Goal: Entertainment & Leisure: Consume media (video, audio)

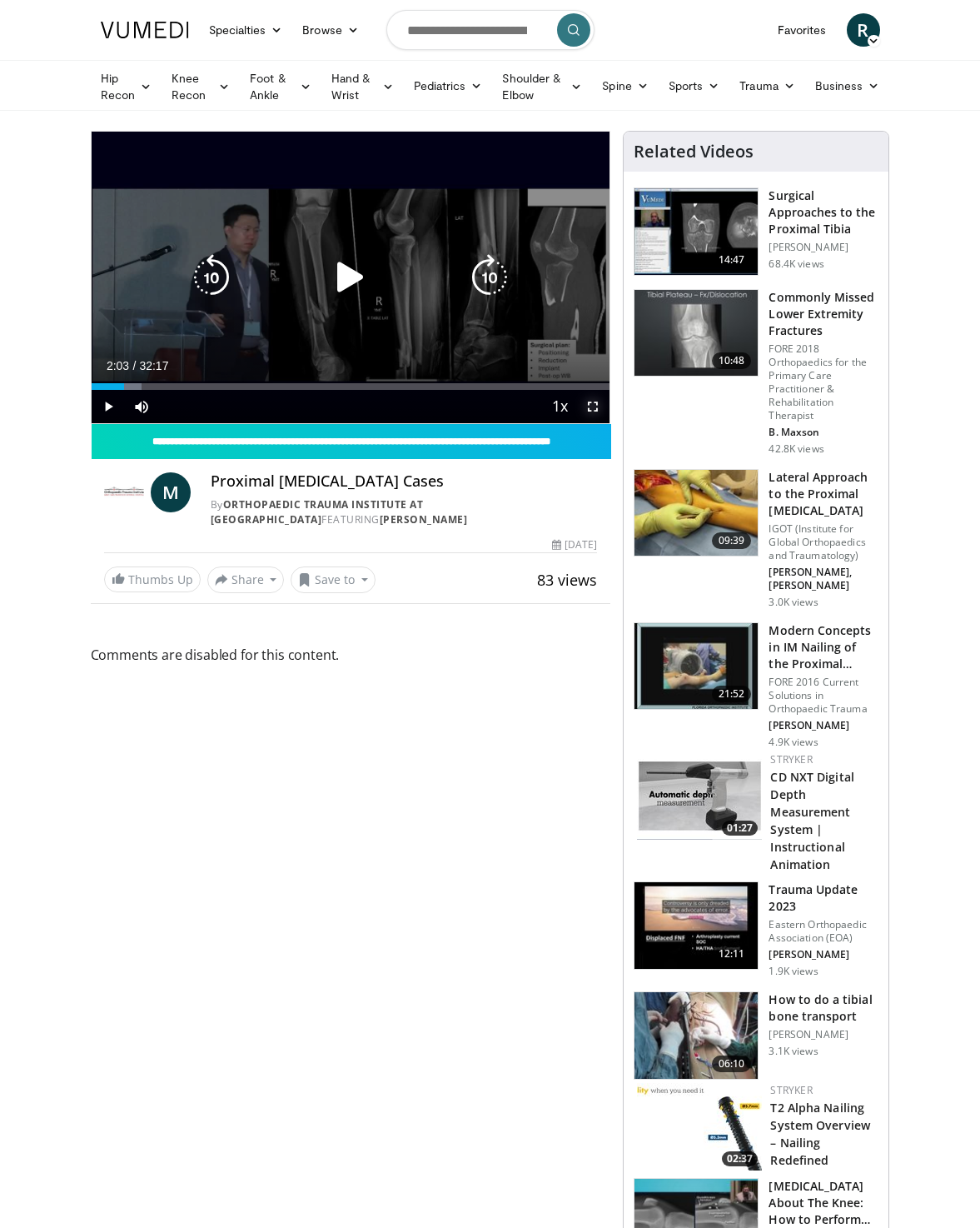
drag, startPoint x: 590, startPoint y: 404, endPoint x: 593, endPoint y: 465, distance: 61.1
click at [590, 404] on span "Video Player" at bounding box center [593, 406] width 33 height 33
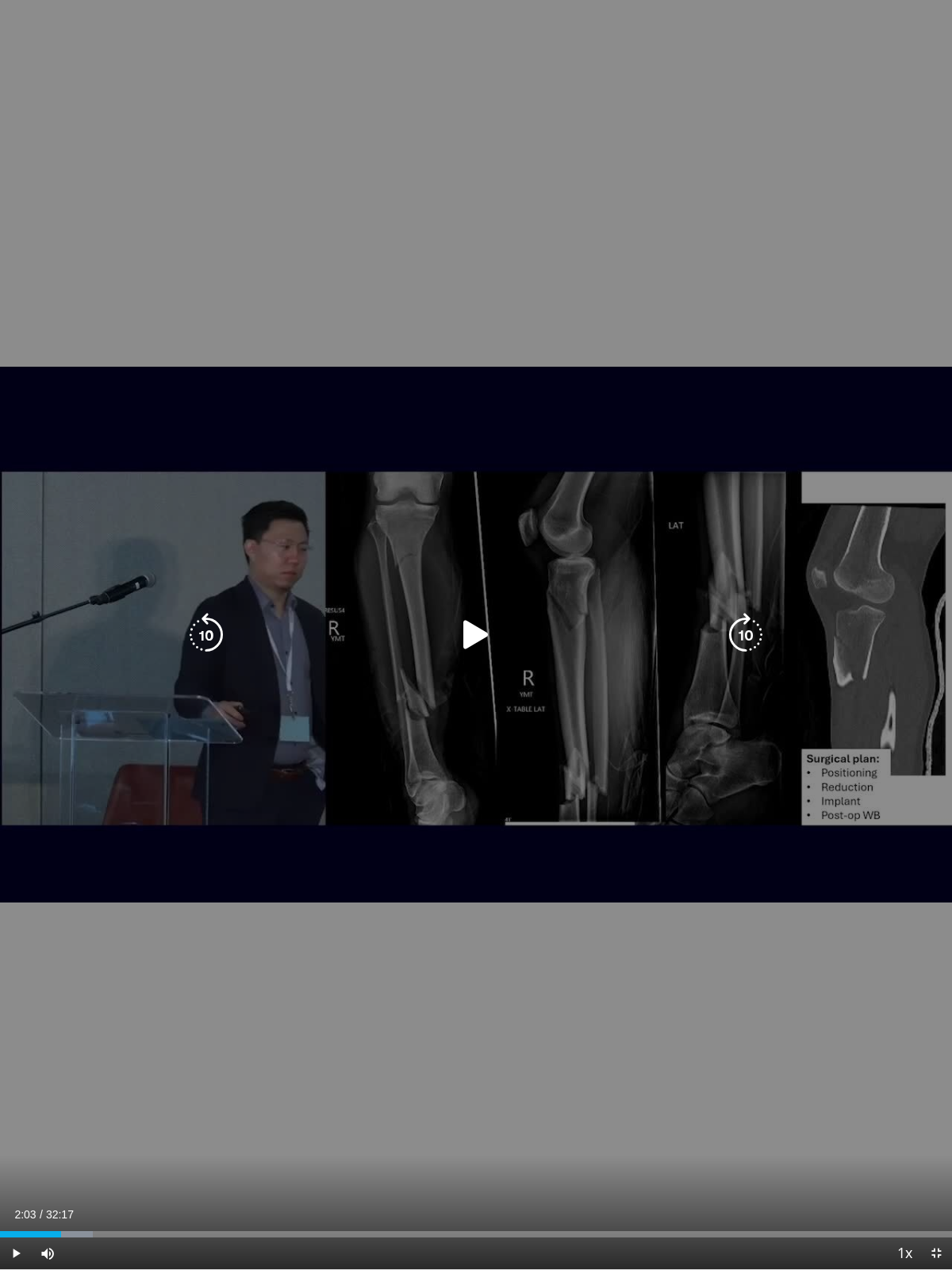
click at [469, 631] on icon "Video Player" at bounding box center [476, 635] width 45 height 45
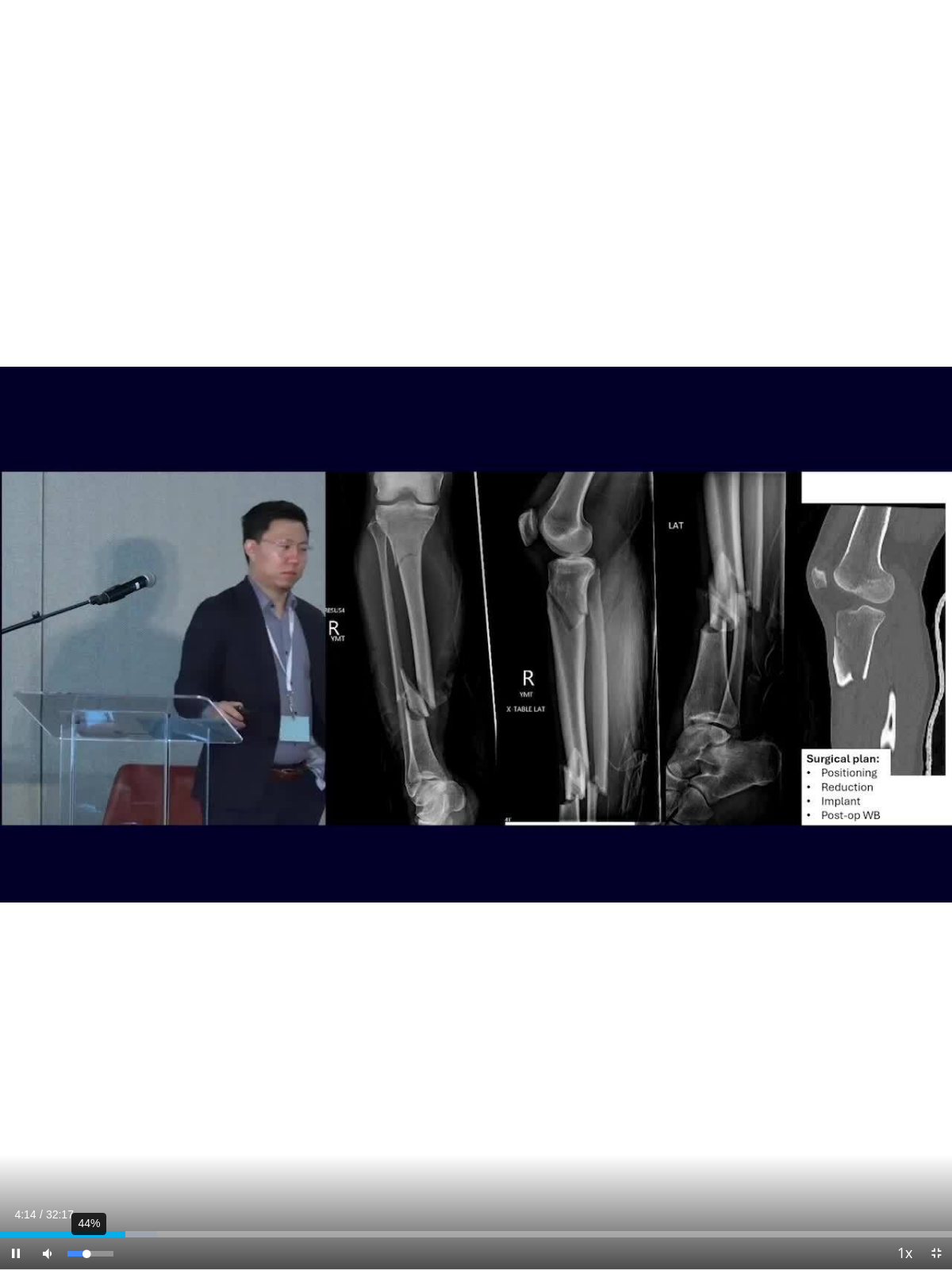
drag, startPoint x: 78, startPoint y: 1254, endPoint x: 86, endPoint y: 1254, distance: 8.0
click at [86, 1169] on div "44%" at bounding box center [90, 1253] width 45 height 6
click at [79, 1169] on div "25%" at bounding box center [90, 1253] width 45 height 6
click at [200, 1169] on div "Loaded : 19.07% 05:06 06:42" at bounding box center [476, 1229] width 952 height 15
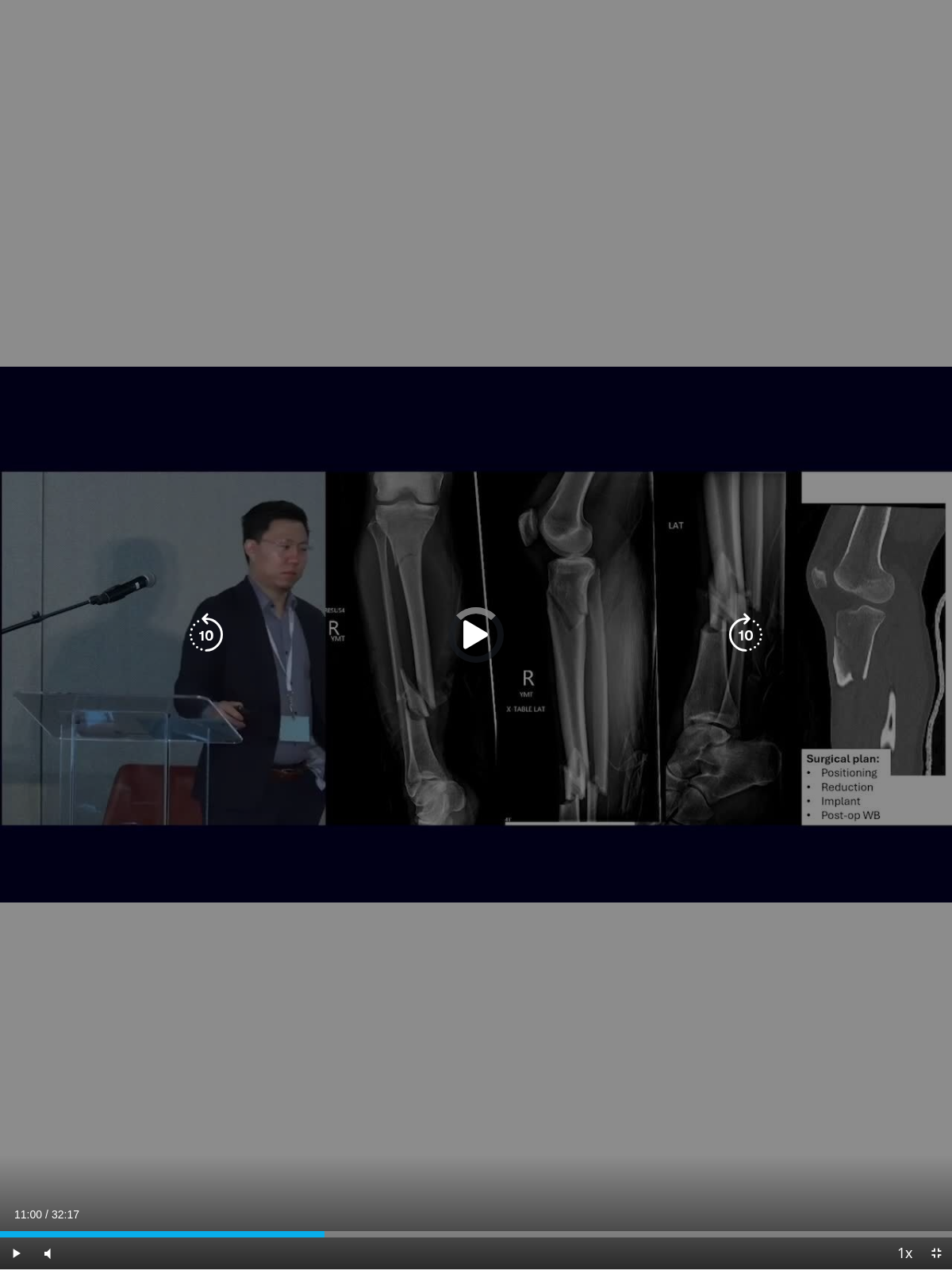
click at [0, 0] on div "Progress Bar" at bounding box center [0, 0] width 0 height 0
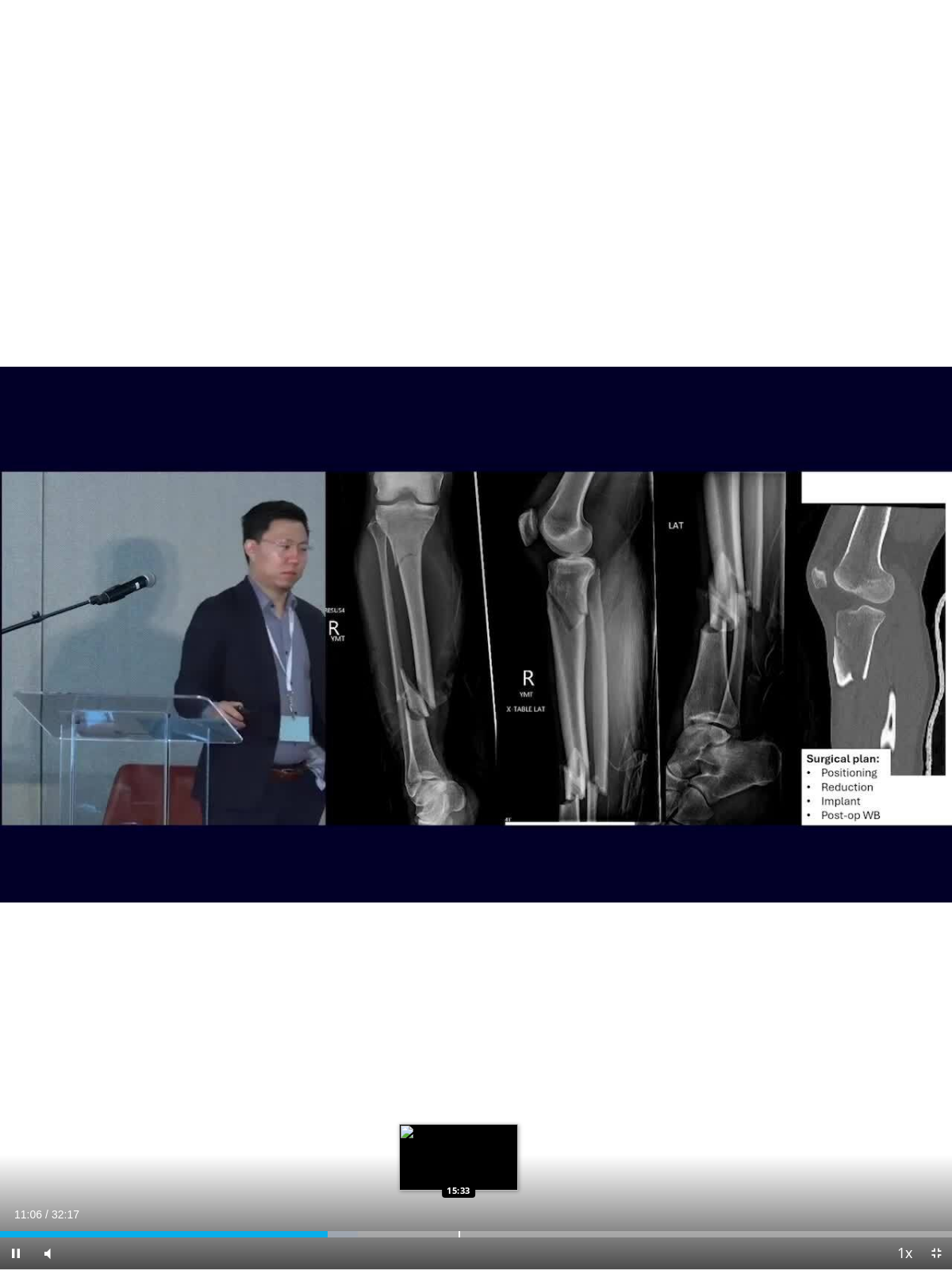
click at [459, 1169] on div "Loaded : 37.62% 11:06 15:33" at bounding box center [476, 1229] width 952 height 15
click at [471, 1169] on div "Loaded : 51.53% 15:37 15:58" at bounding box center [476, 1229] width 952 height 15
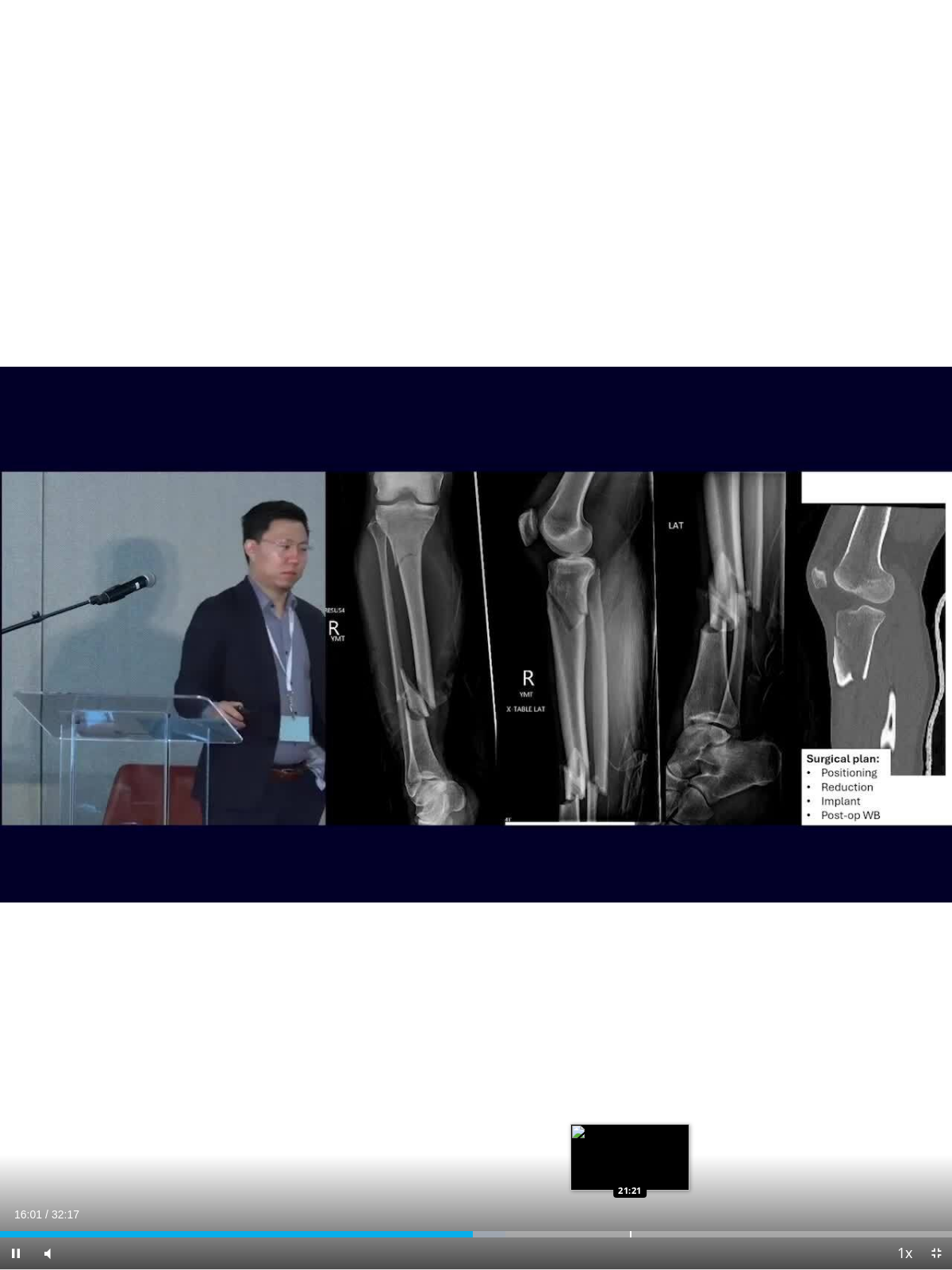
click at [632, 1169] on div "Loaded : 53.08% 16:01 21:21" at bounding box center [476, 1234] width 952 height 7
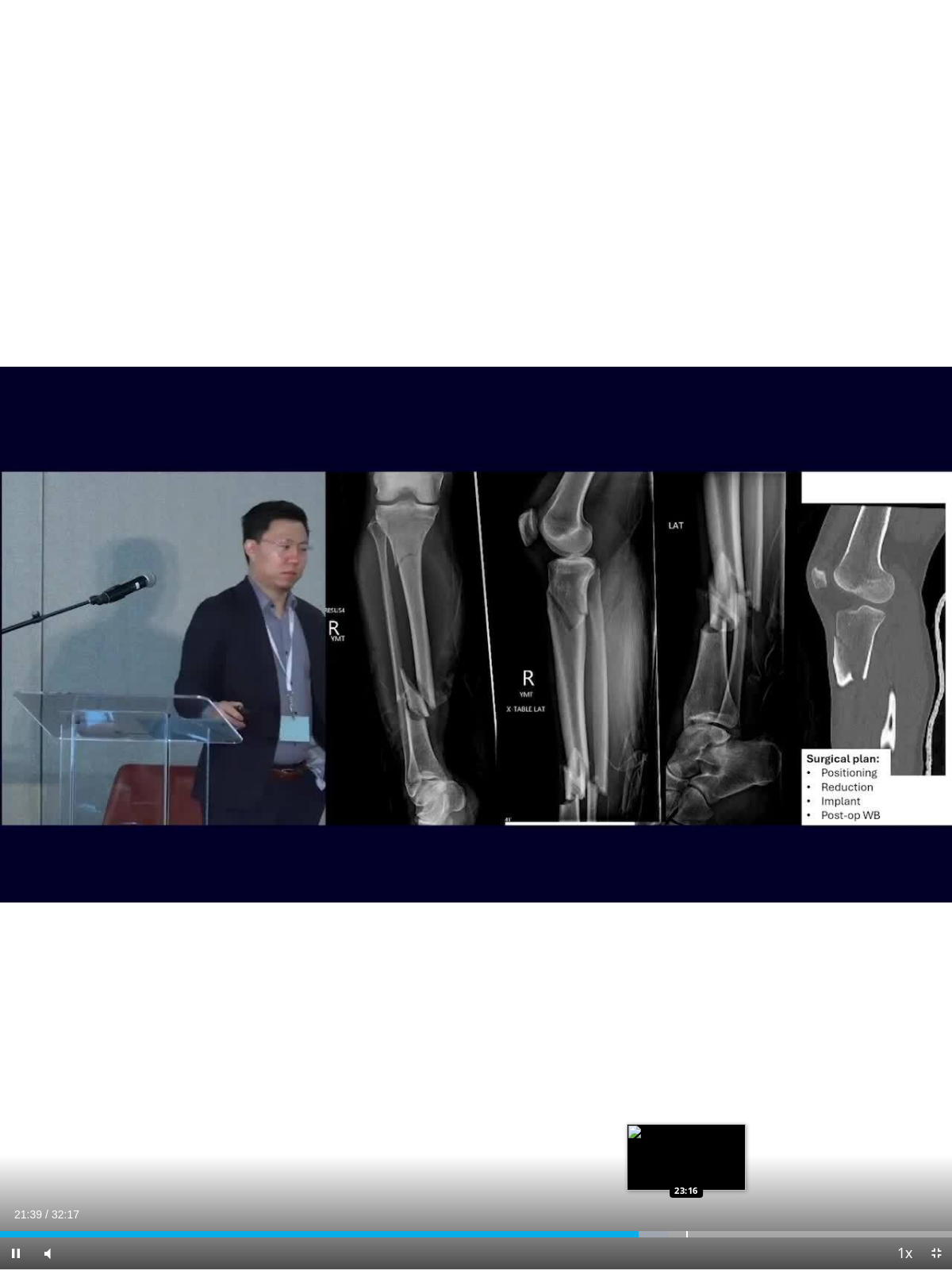
click at [686, 1169] on div "Progress Bar" at bounding box center [687, 1234] width 2 height 7
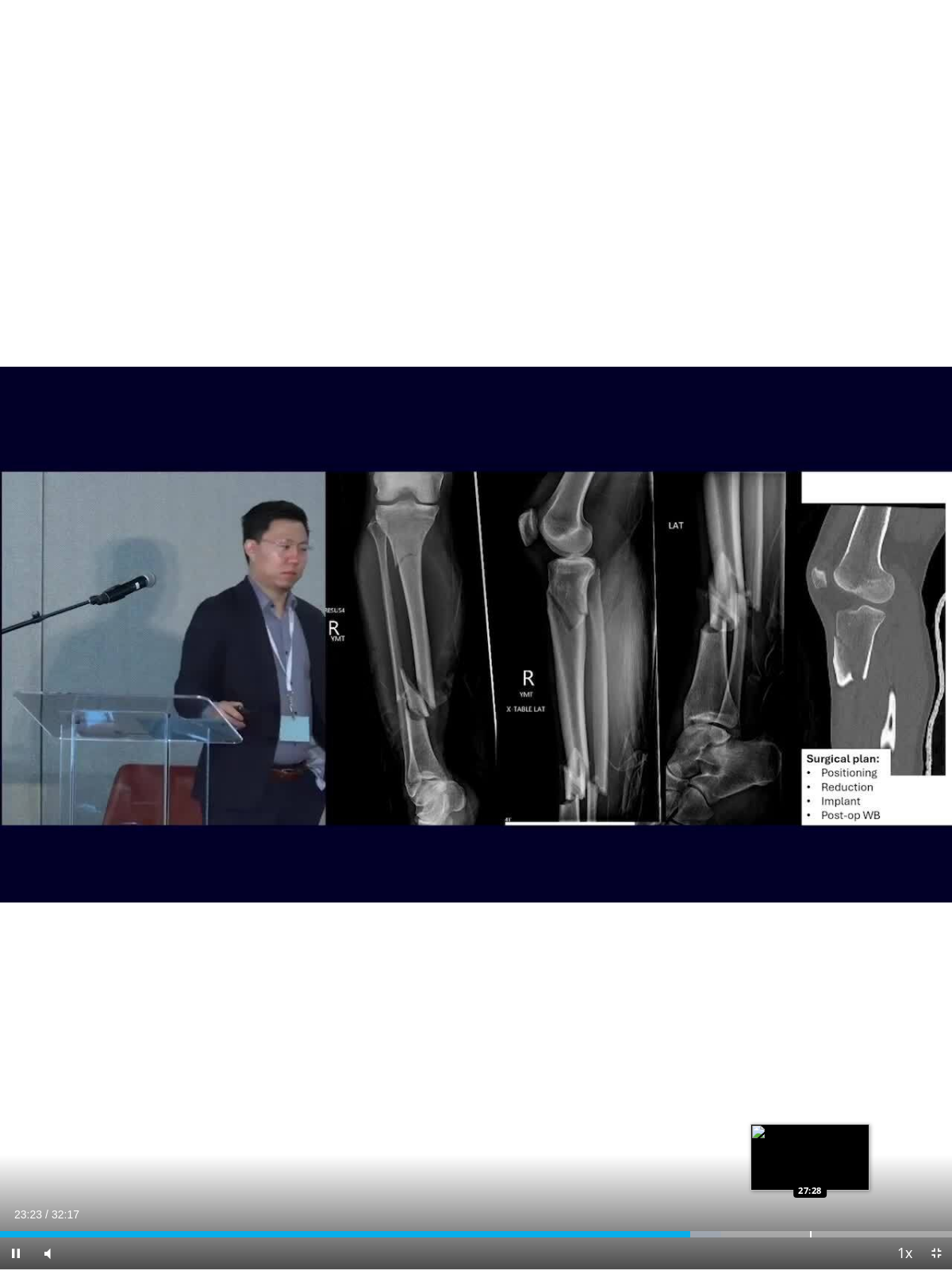
click at [810, 1169] on div "Loaded : 75.76% 23:24 27:28" at bounding box center [476, 1229] width 952 height 15
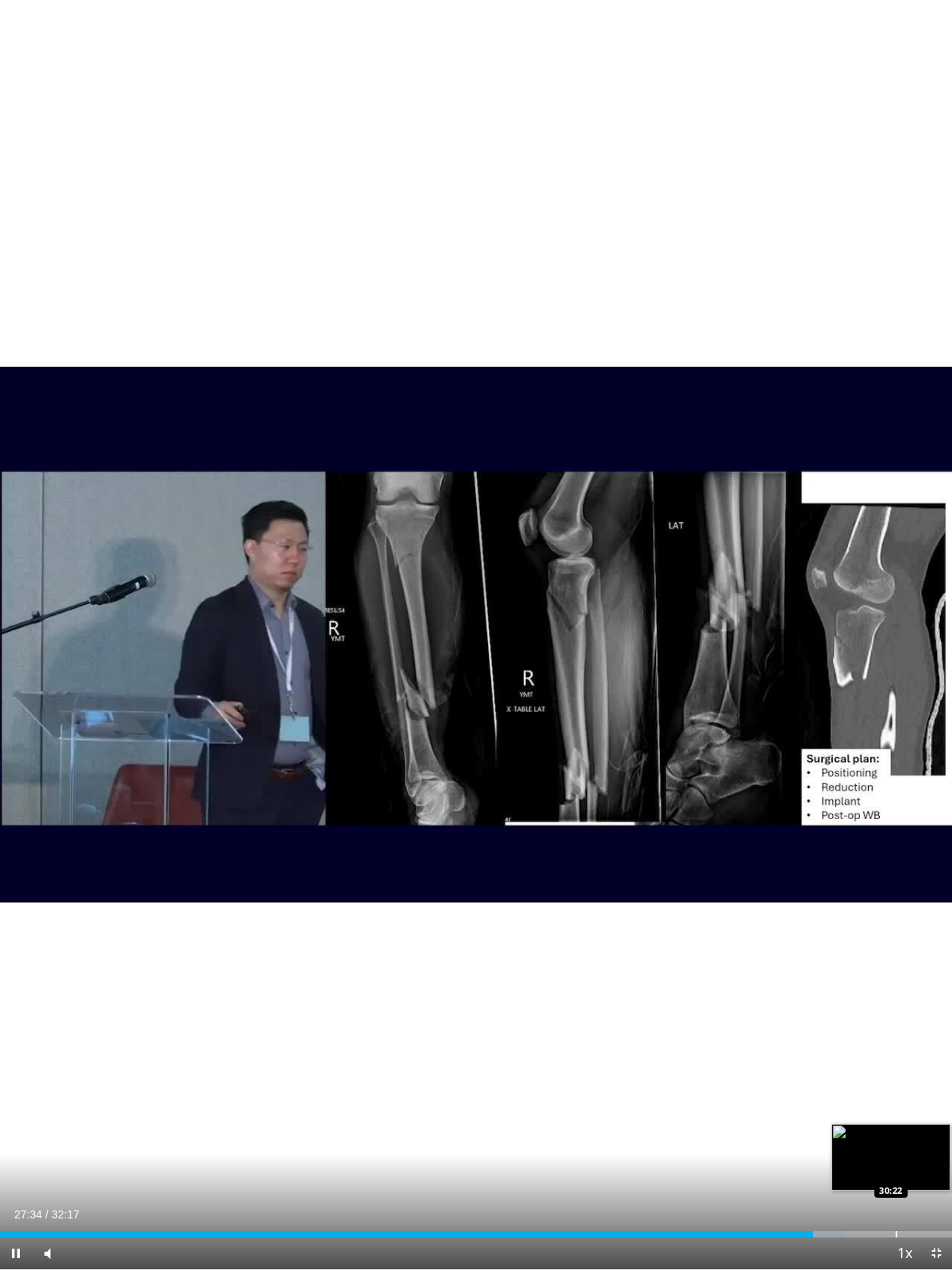
click at [896, 1169] on div "Progress Bar" at bounding box center [896, 1234] width 2 height 7
click at [919, 1169] on div "Loaded : 97.56% 31:09 31:09" at bounding box center [476, 1229] width 952 height 15
click at [933, 1169] on div "Loaded : 99.98% 31:48 31:46" at bounding box center [476, 1229] width 952 height 15
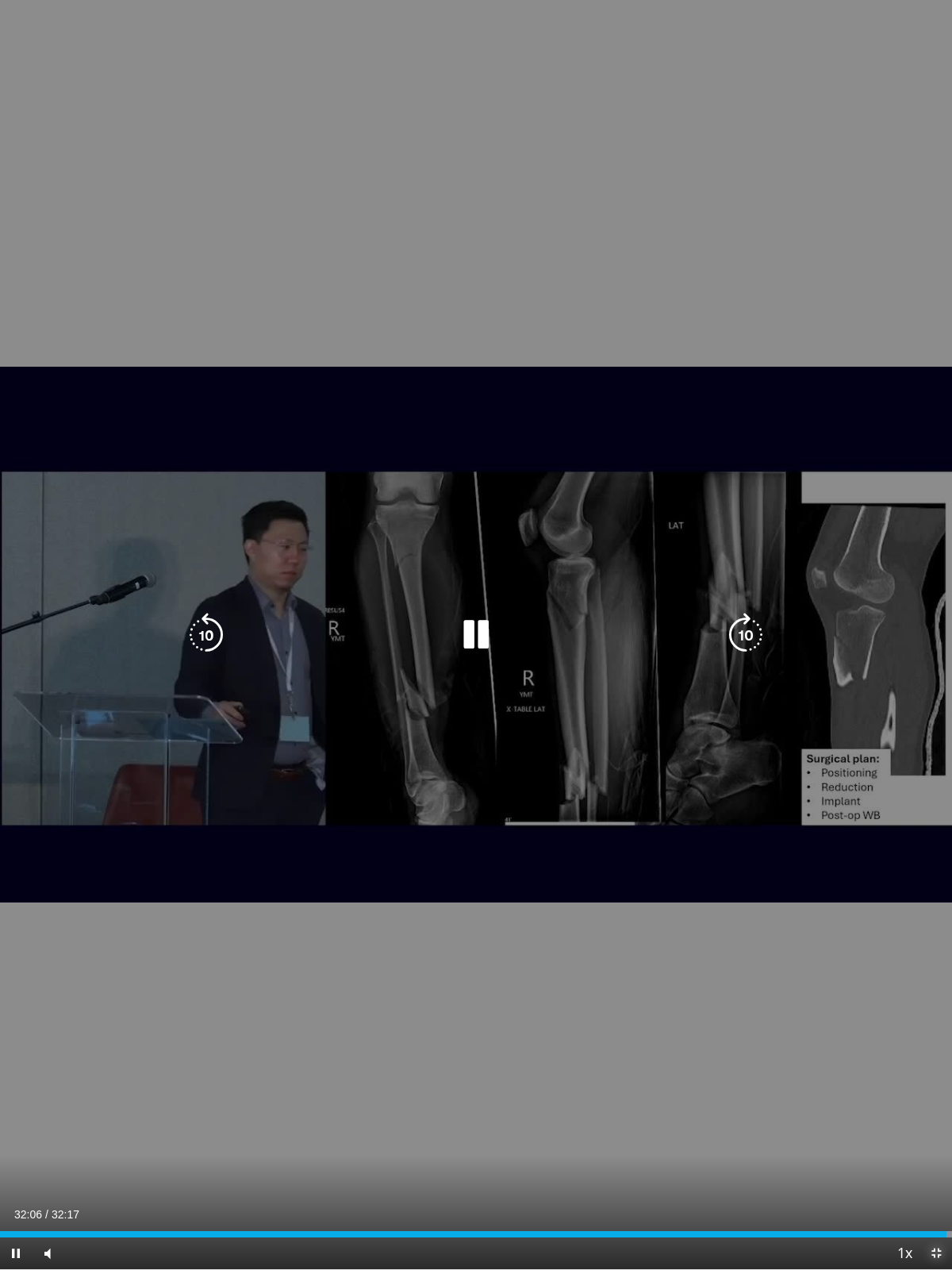
click at [933, 1169] on span "Video Player" at bounding box center [936, 1253] width 32 height 32
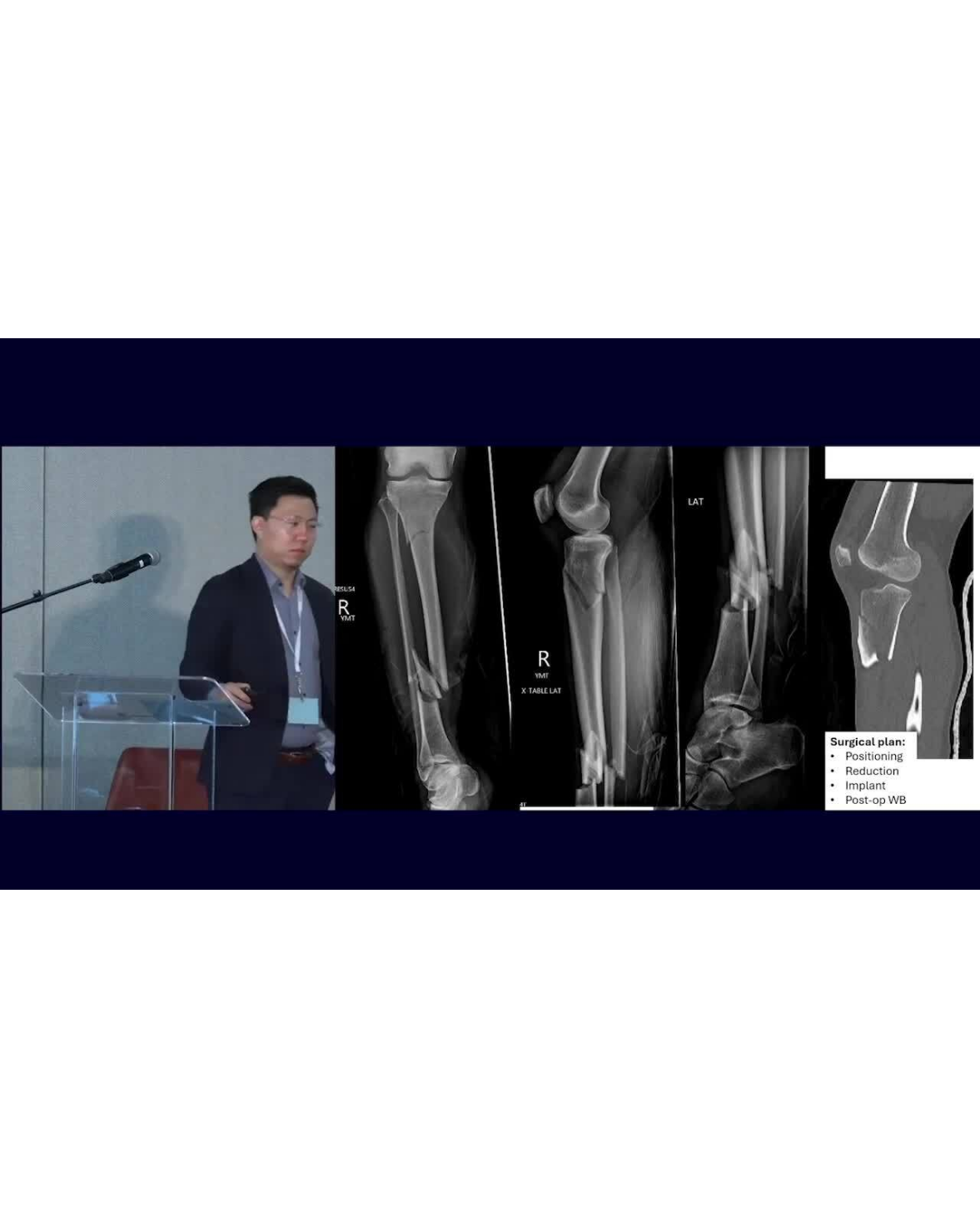
scroll to position [417, 0]
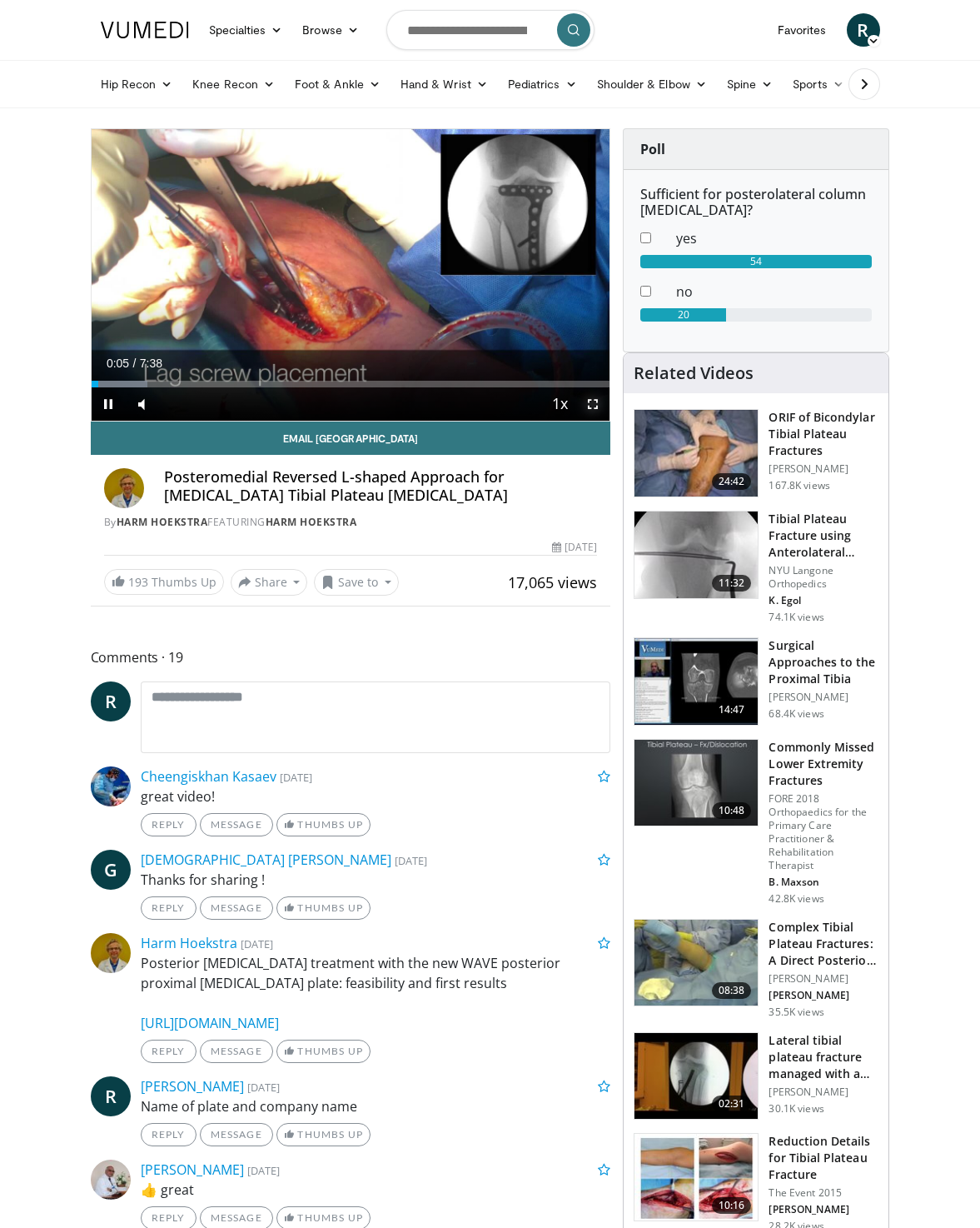
click at [588, 405] on span "Video Player" at bounding box center [593, 404] width 33 height 33
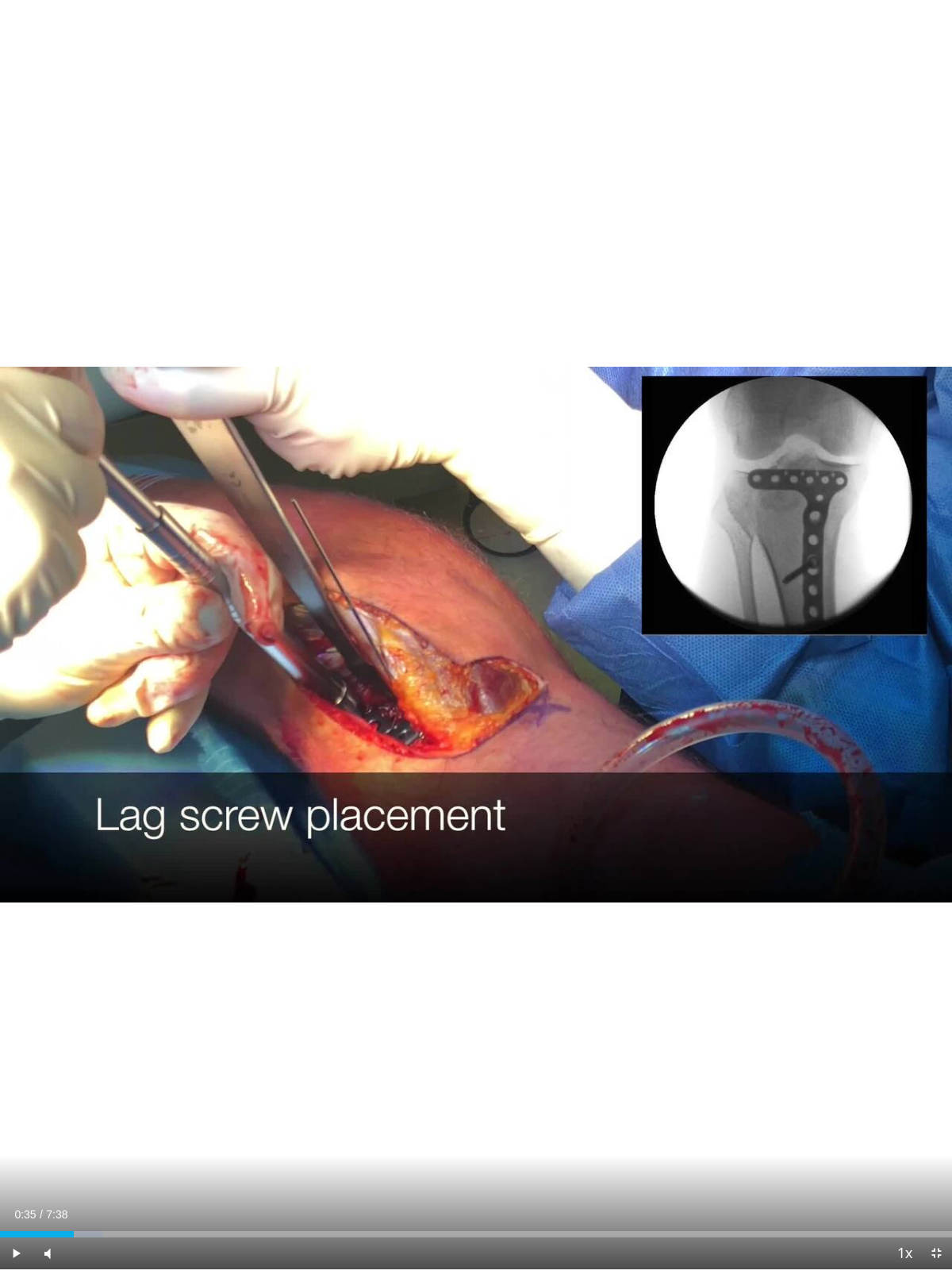
click at [74, 1169] on div "Loaded : 10.80% 0:10 0:35" at bounding box center [476, 1234] width 952 height 7
drag, startPoint x: 80, startPoint y: 1253, endPoint x: 71, endPoint y: 1258, distance: 10.3
click at [71, 1169] on div "Volume Level" at bounding box center [69, 1253] width 3 height 6
click at [933, 1169] on span "Video Player" at bounding box center [936, 1253] width 32 height 32
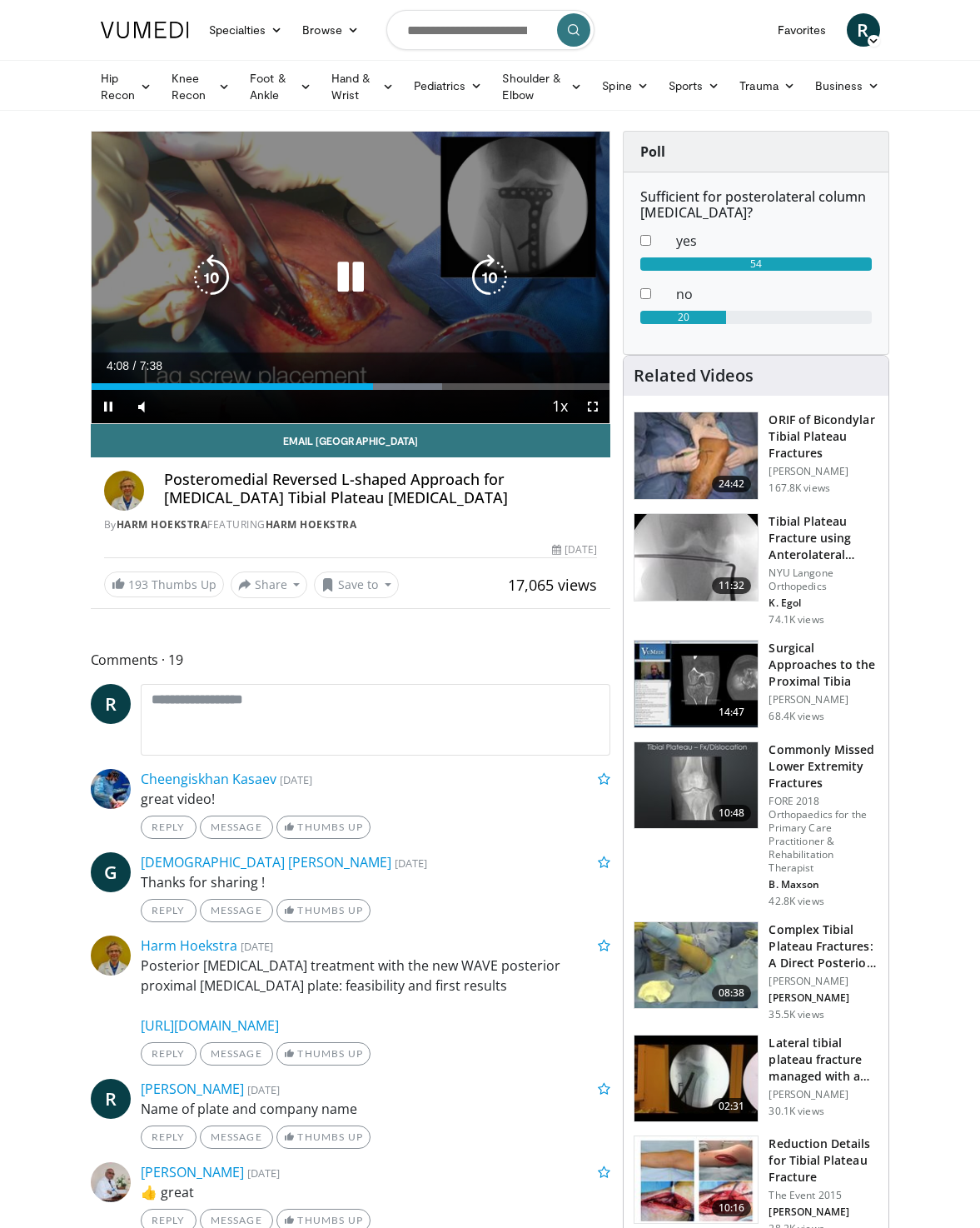
click at [341, 271] on icon "Video Player" at bounding box center [351, 278] width 47 height 47
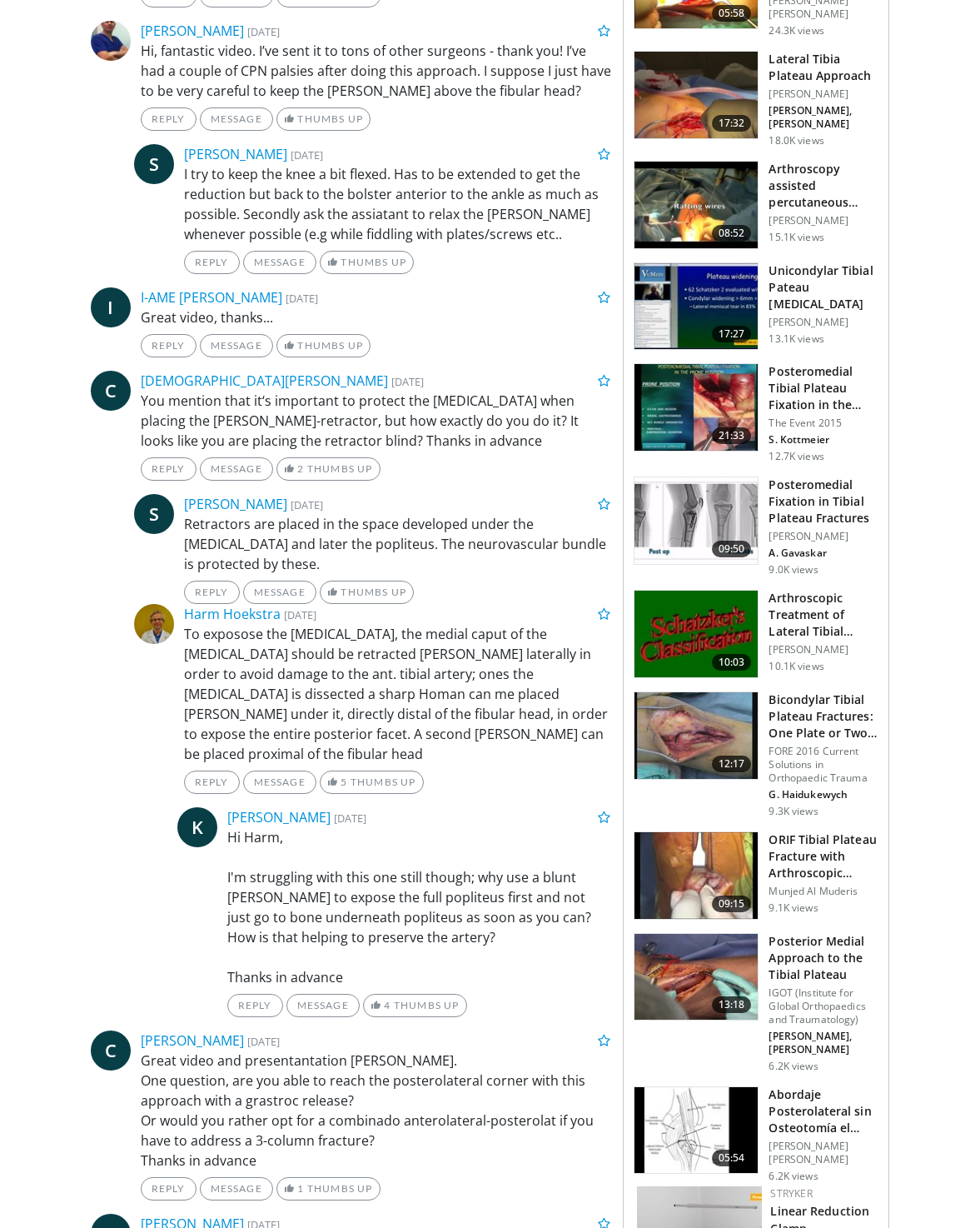
scroll to position [1333, 0]
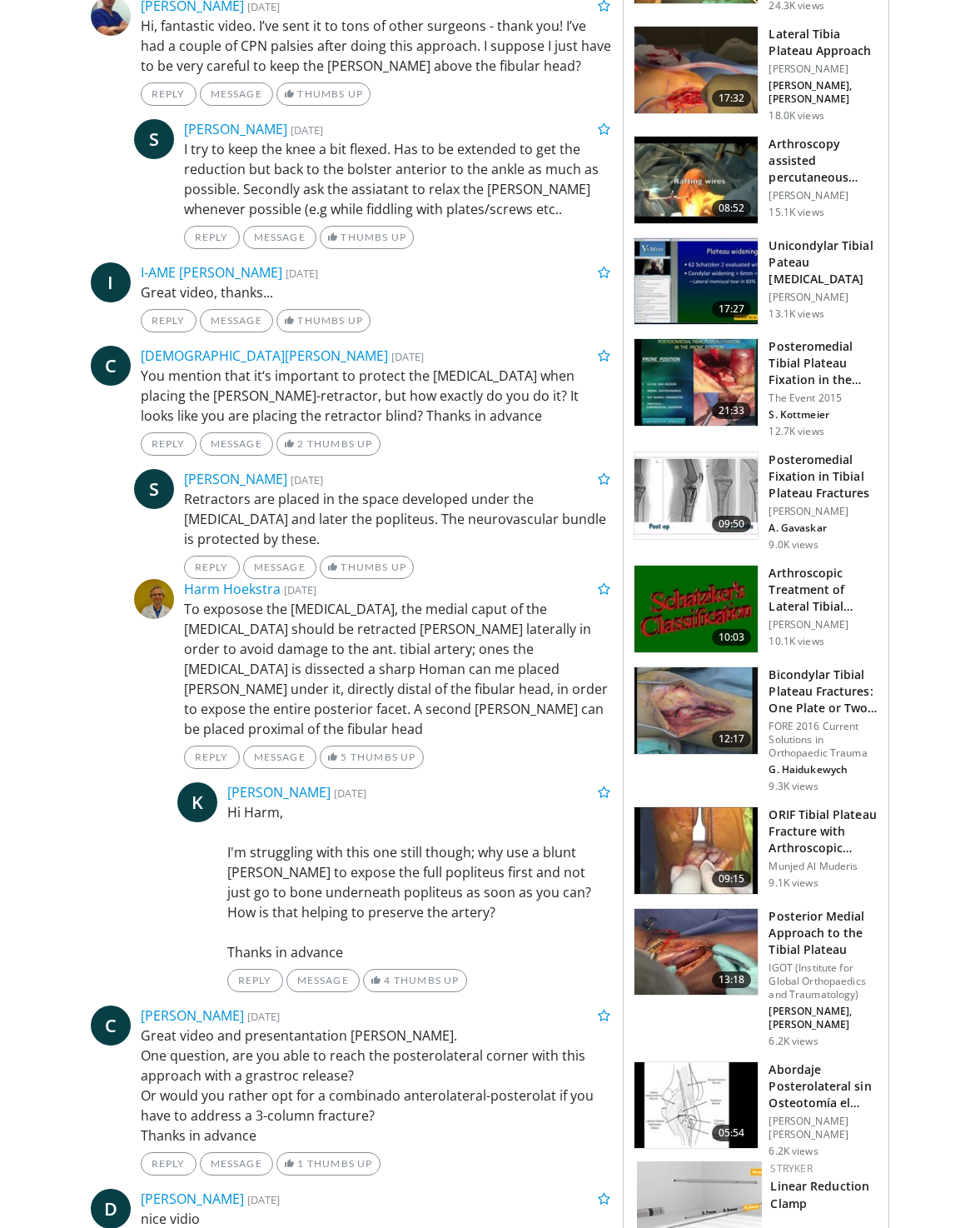
click at [693, 851] on img at bounding box center [695, 850] width 123 height 86
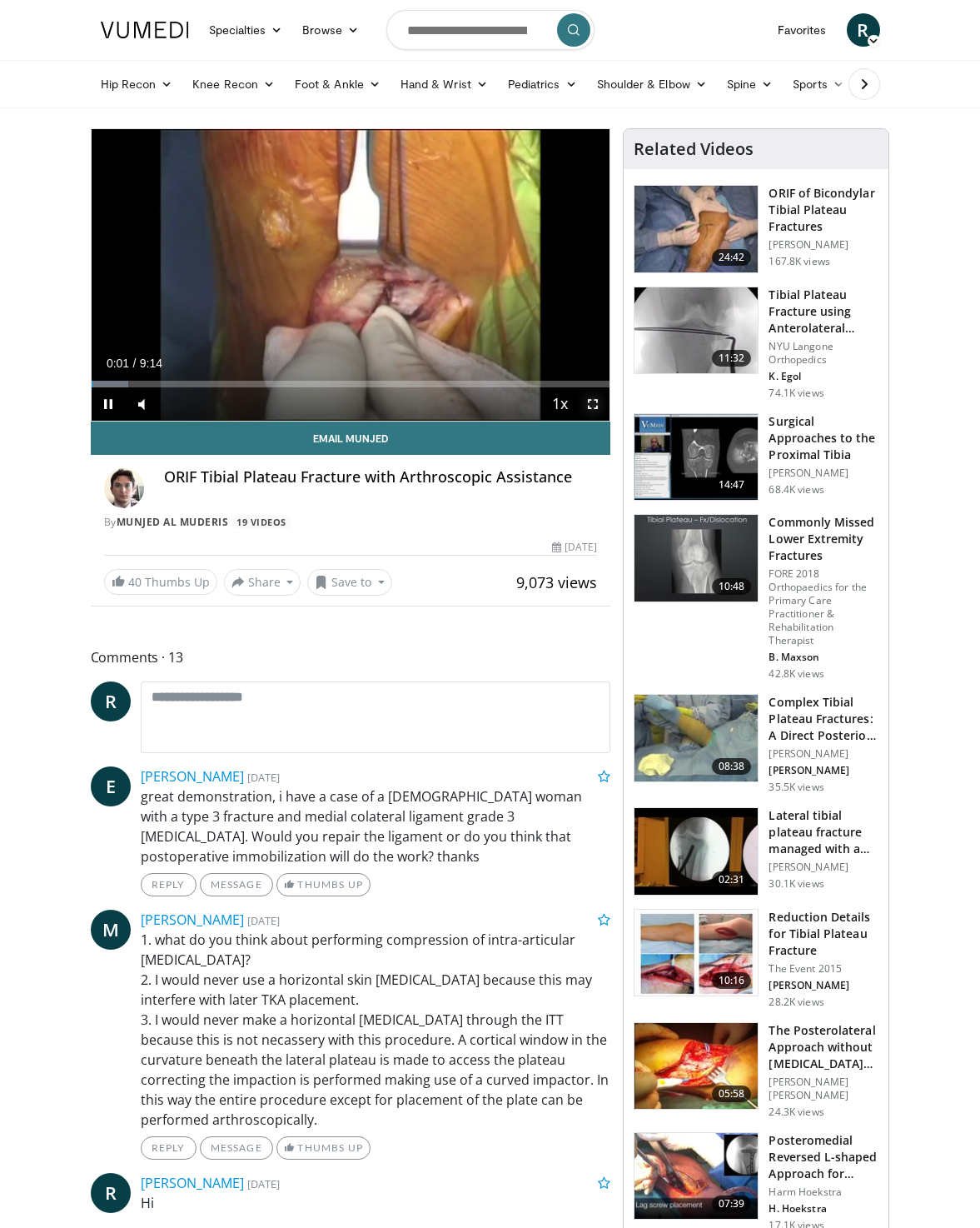
click at [595, 402] on span "Video Player" at bounding box center [593, 404] width 33 height 33
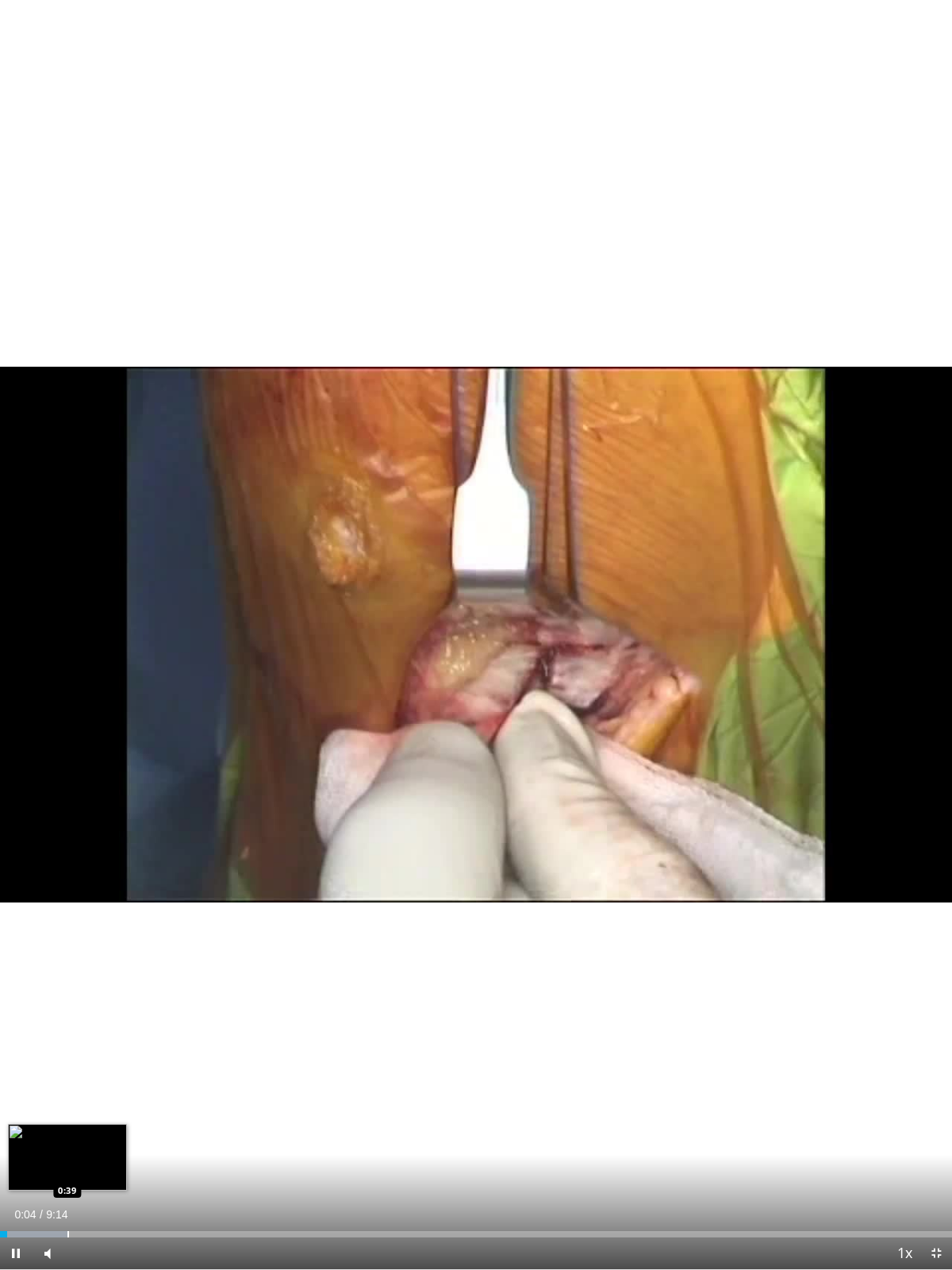
click at [68, 1169] on div "Progress Bar" at bounding box center [68, 1234] width 2 height 7
click at [107, 1169] on div "Progress Bar" at bounding box center [107, 1234] width 2 height 7
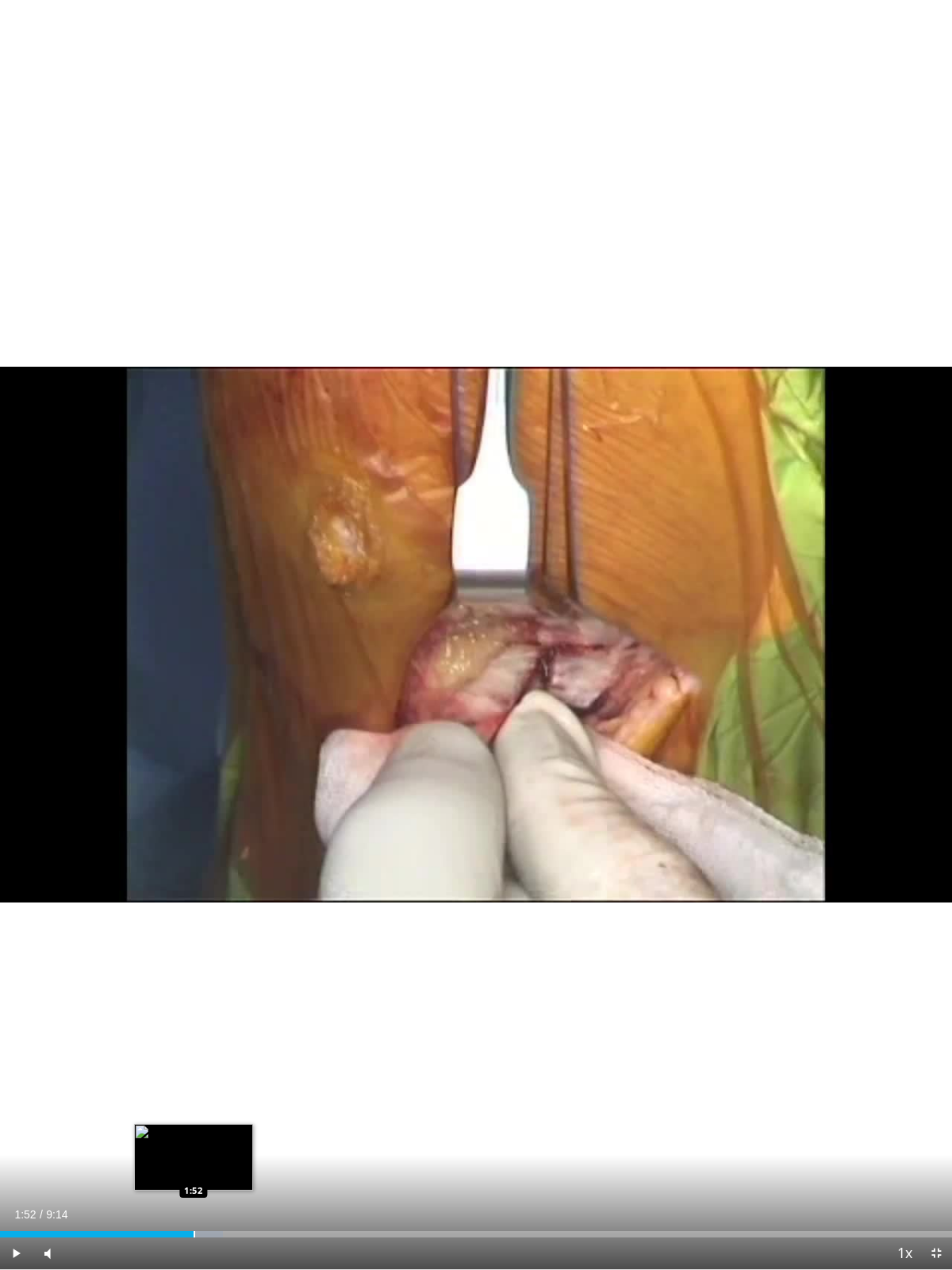
click at [193, 1169] on div "Loaded : 23.40% 1:07 1:52" at bounding box center [476, 1229] width 952 height 15
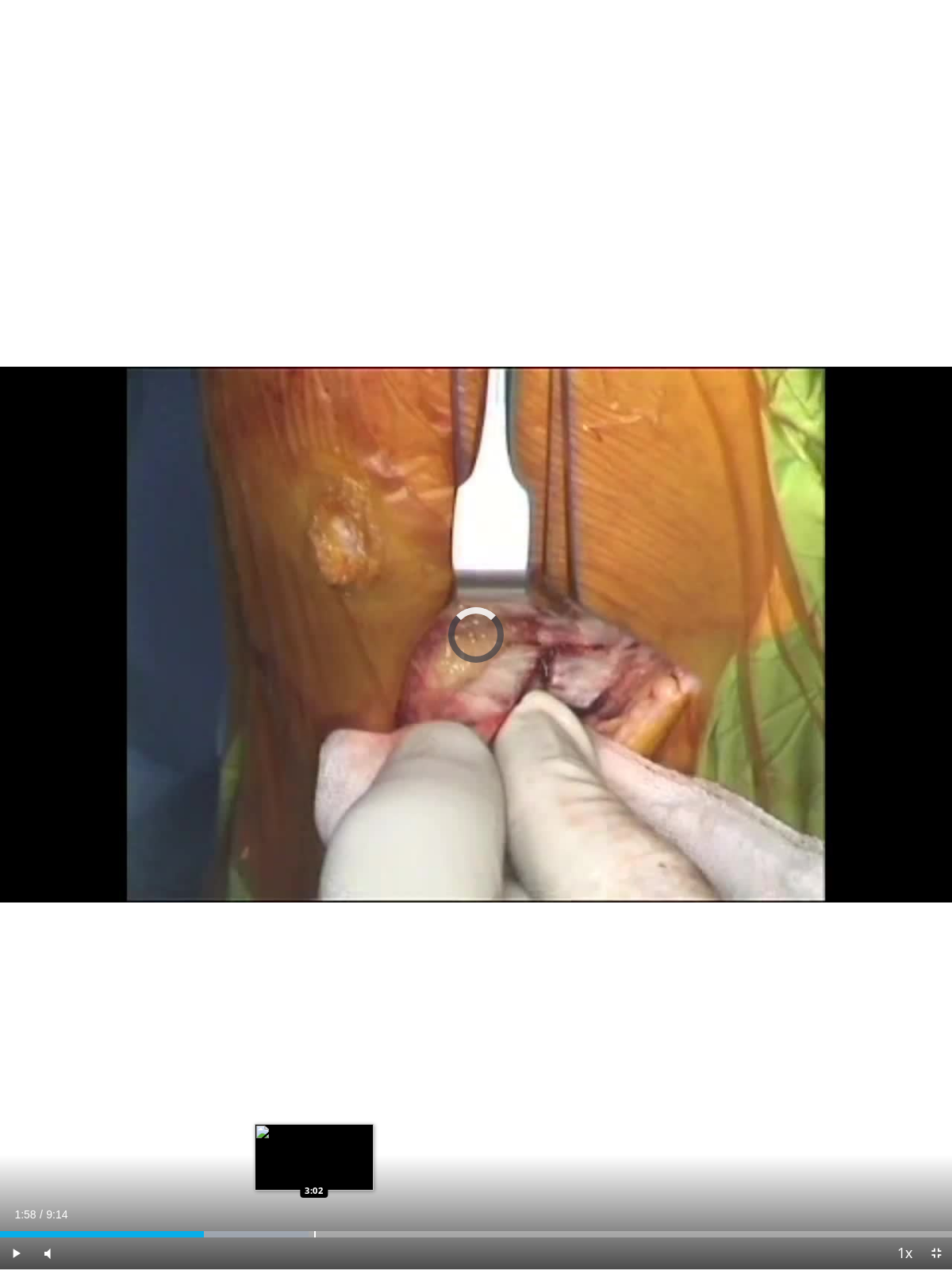
click at [315, 1169] on div "Progress Bar" at bounding box center [315, 1234] width 2 height 7
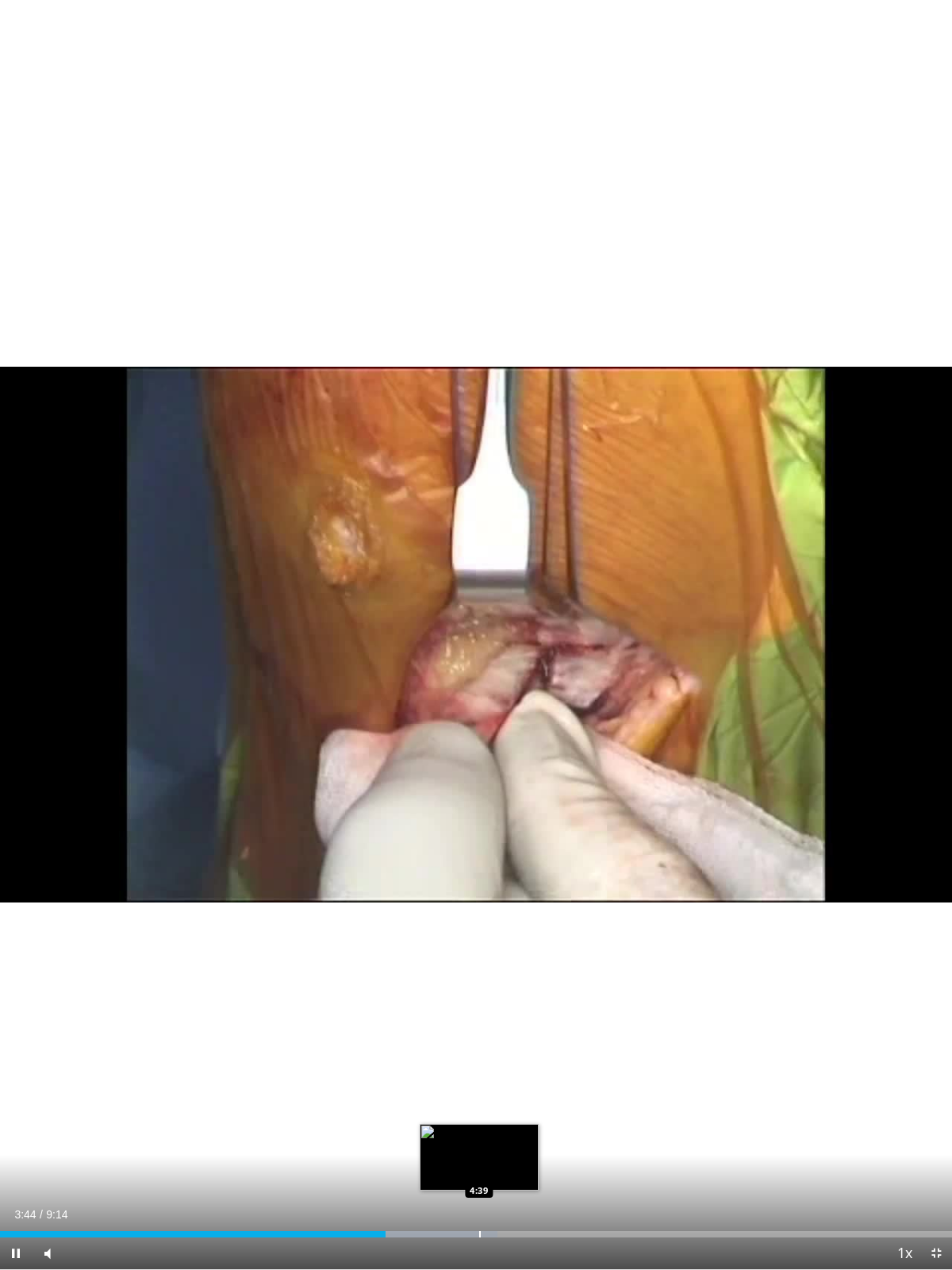
click at [480, 1169] on div "Progress Bar" at bounding box center [480, 1234] width 2 height 7
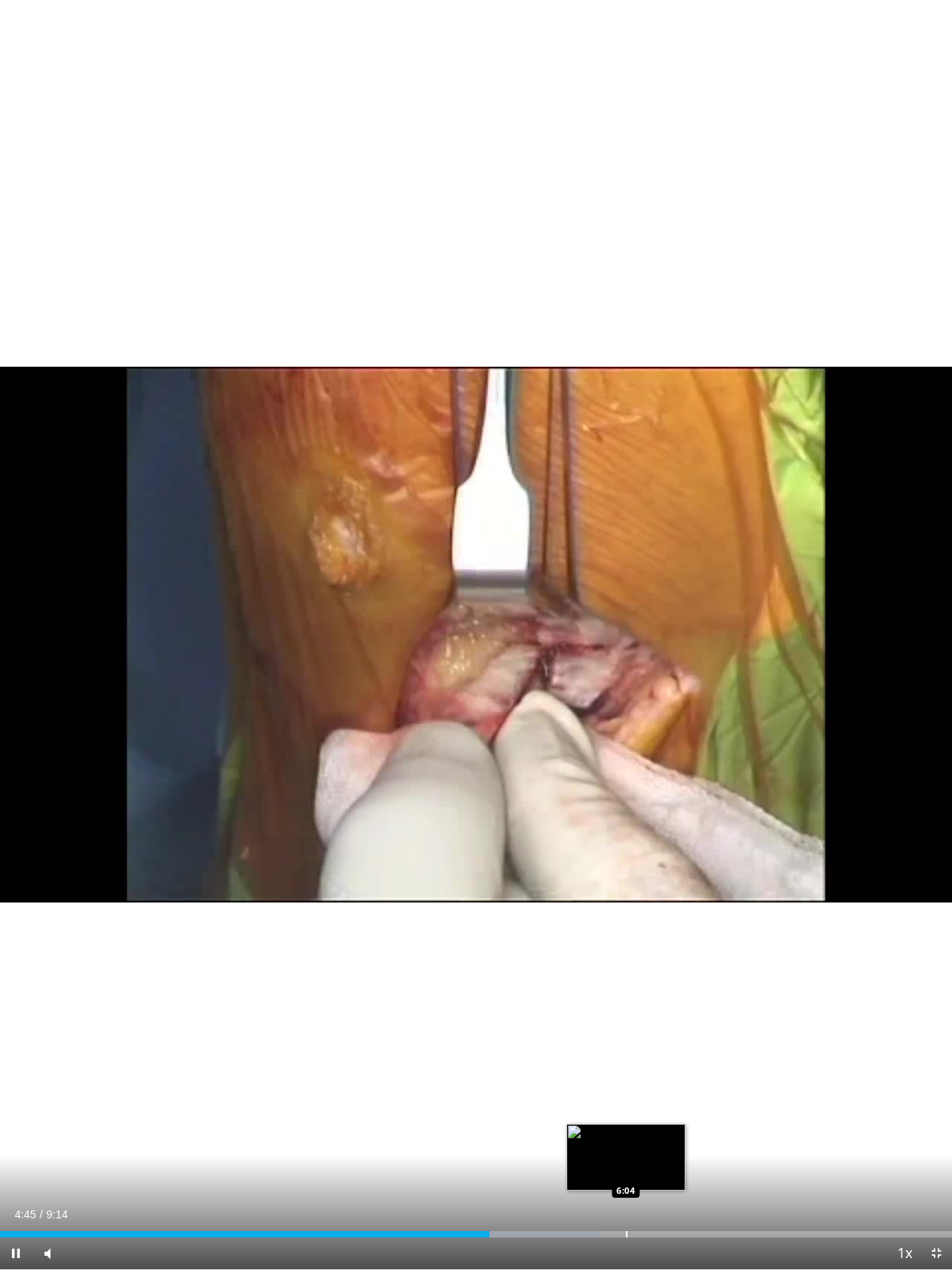
click at [627, 1169] on div "Loaded : 63.02% 4:45 6:04" at bounding box center [476, 1229] width 952 height 15
click at [581, 1169] on div "Loaded : 73.95% 6:06 5:38" at bounding box center [476, 1229] width 952 height 15
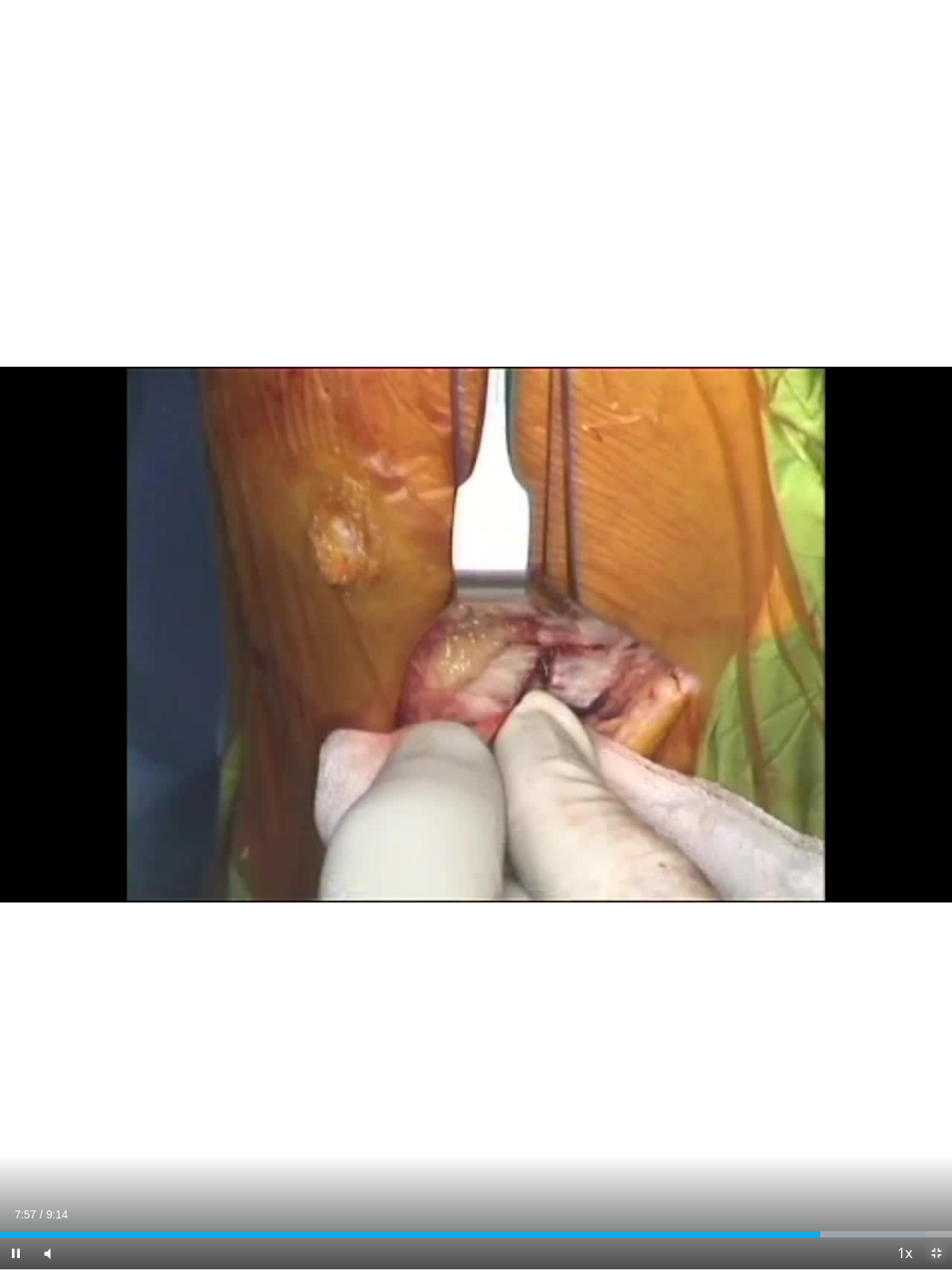
click at [933, 1169] on span "Video Player" at bounding box center [936, 1253] width 32 height 32
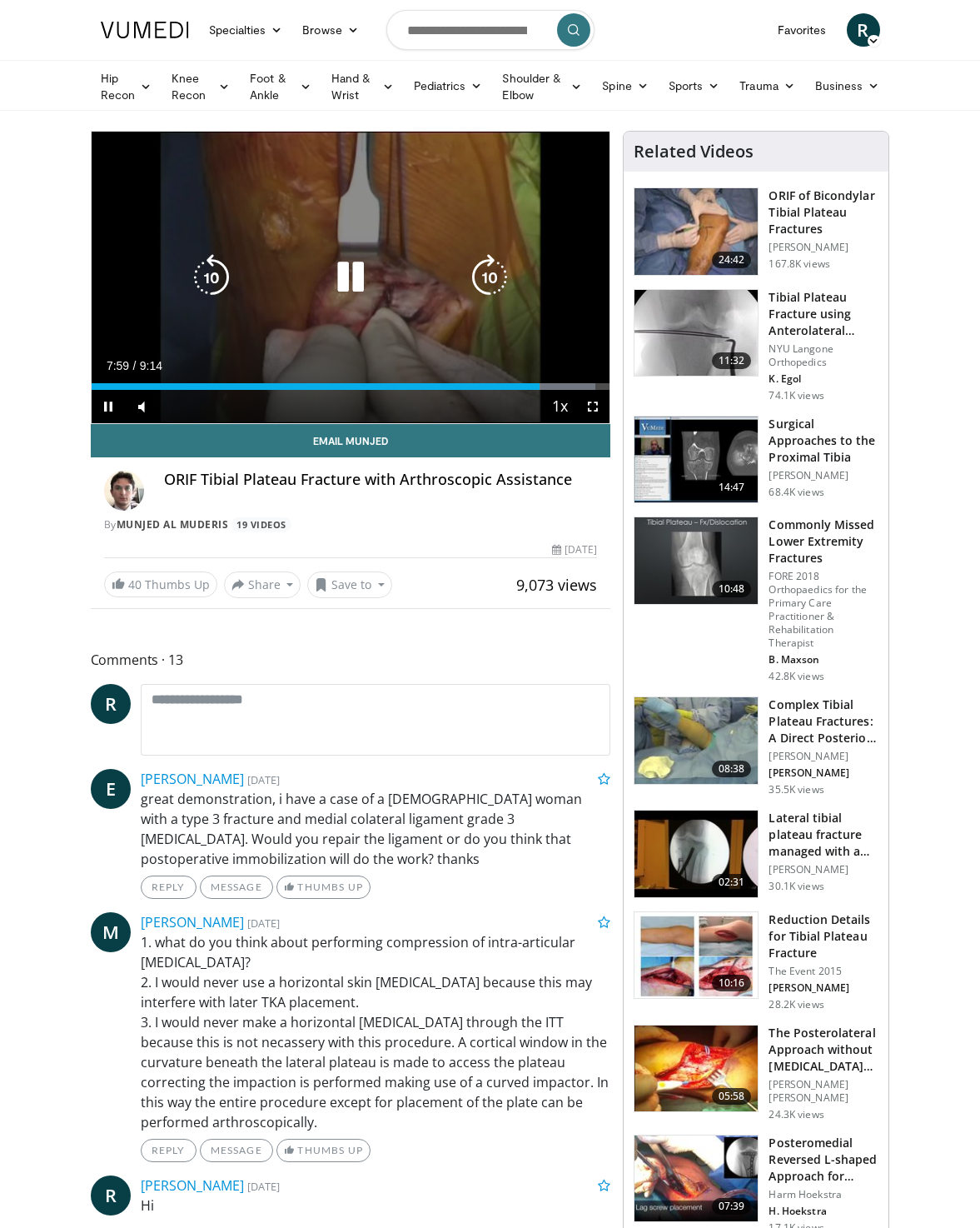
click at [490, 237] on div "10 seconds Tap to unmute" at bounding box center [351, 277] width 519 height 292
